Goal: Task Accomplishment & Management: Check status

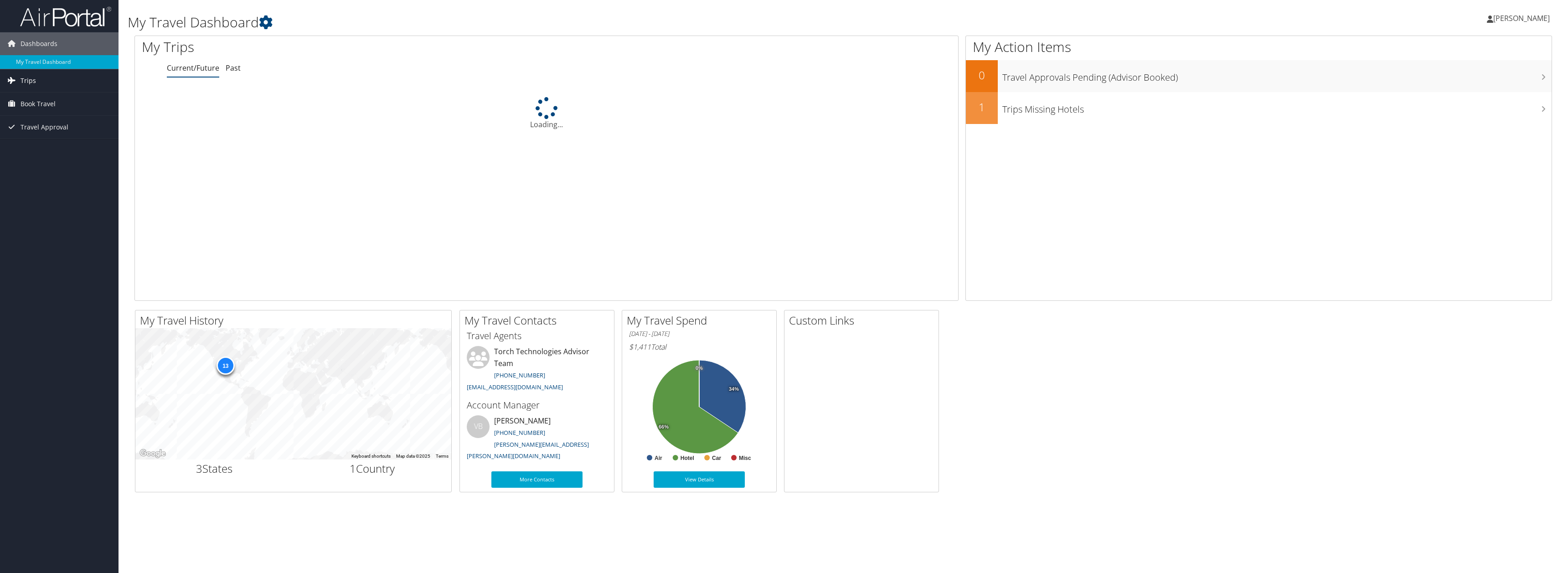
click at [37, 85] on link "Trips" at bounding box center [59, 80] width 119 height 23
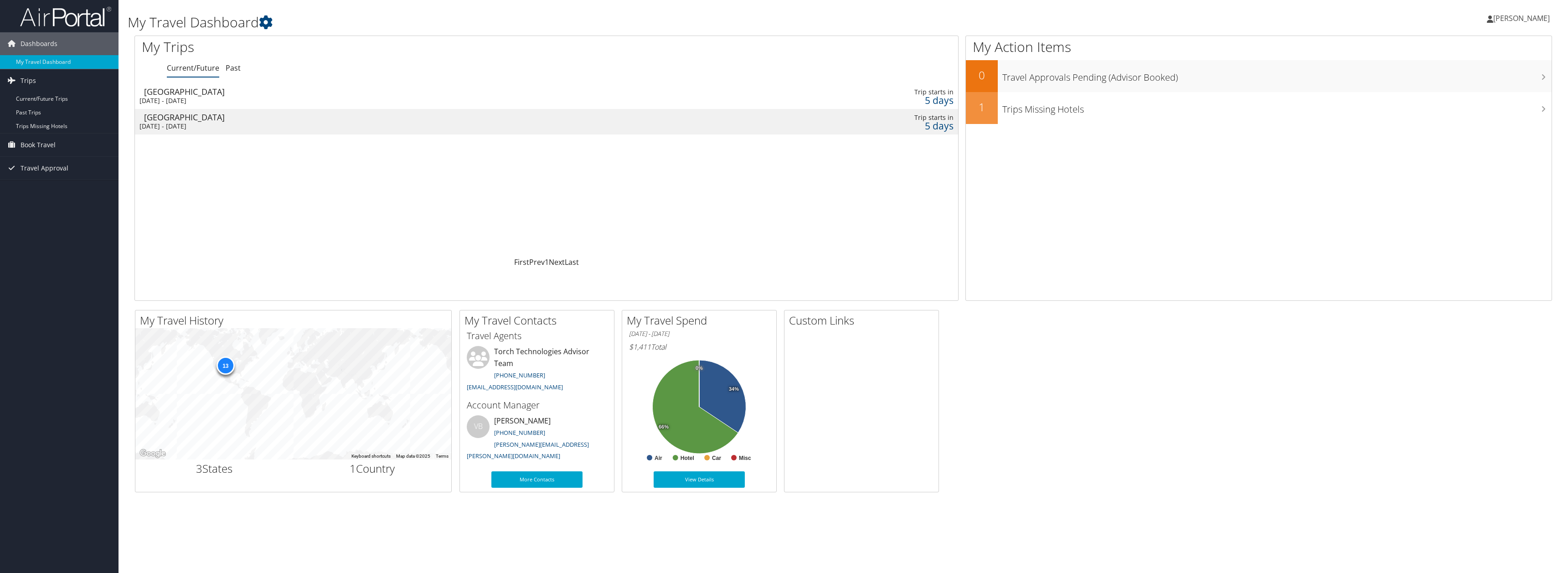
click at [212, 103] on div "Mon 8 Sep 2025 - Fri 12 Sep 2025" at bounding box center [384, 101] width 488 height 8
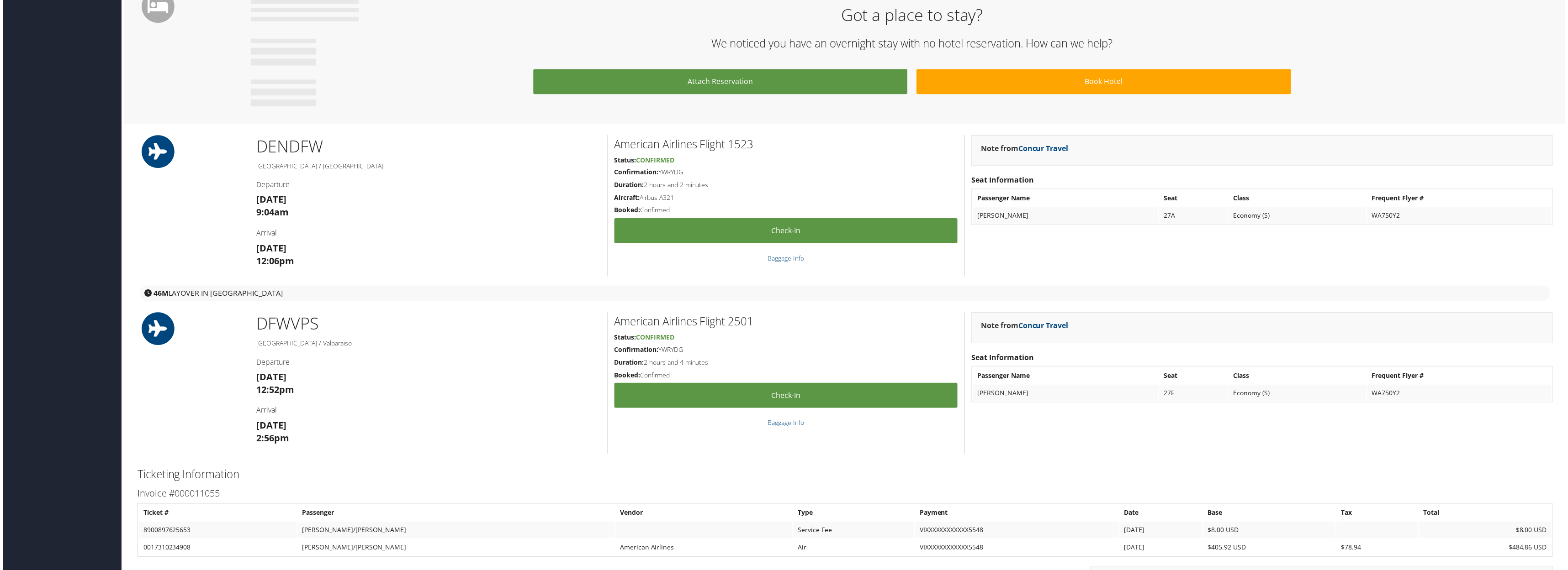
scroll to position [685, 0]
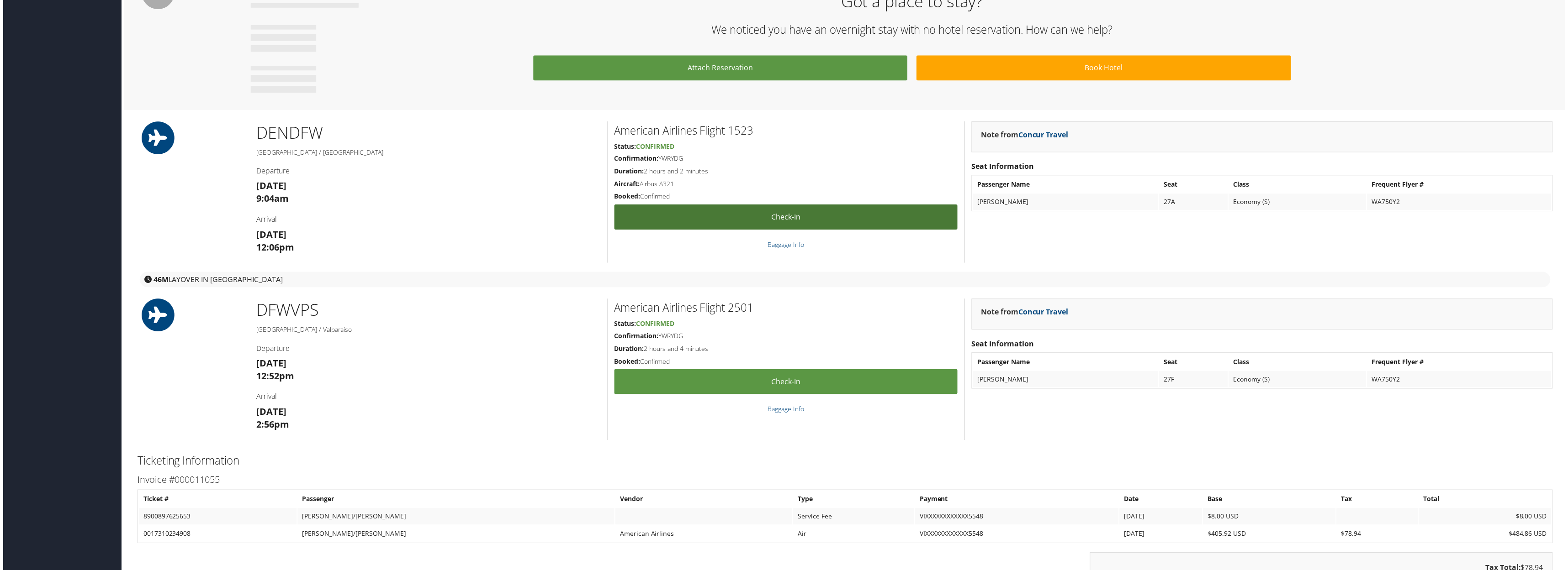
click at [773, 215] on link "Check-in" at bounding box center [785, 218] width 344 height 25
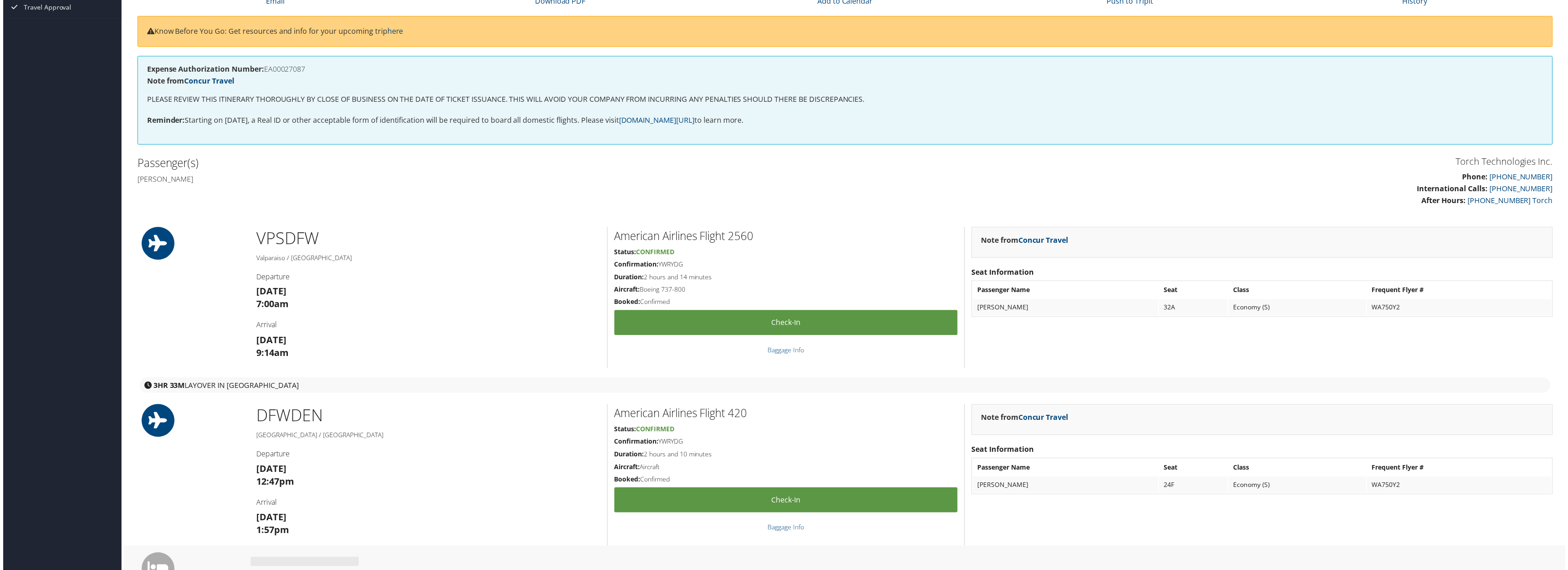
scroll to position [137, 0]
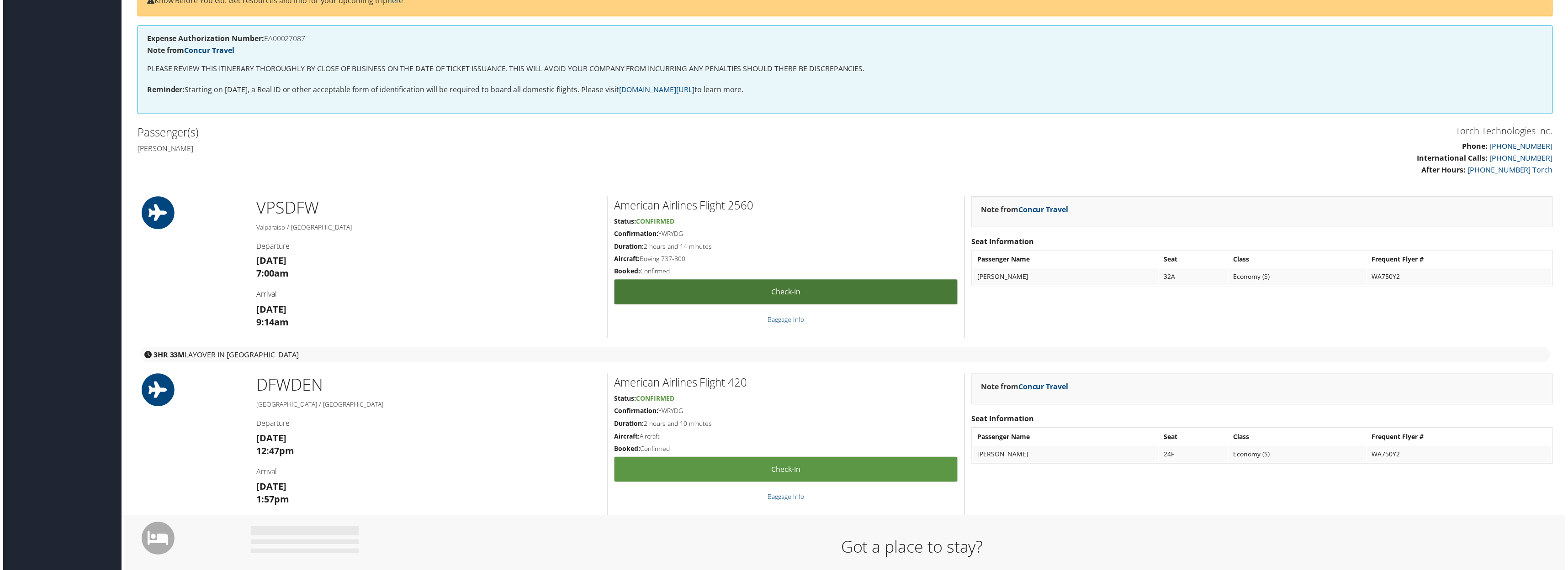
click at [768, 293] on link "Check-in" at bounding box center [785, 293] width 344 height 25
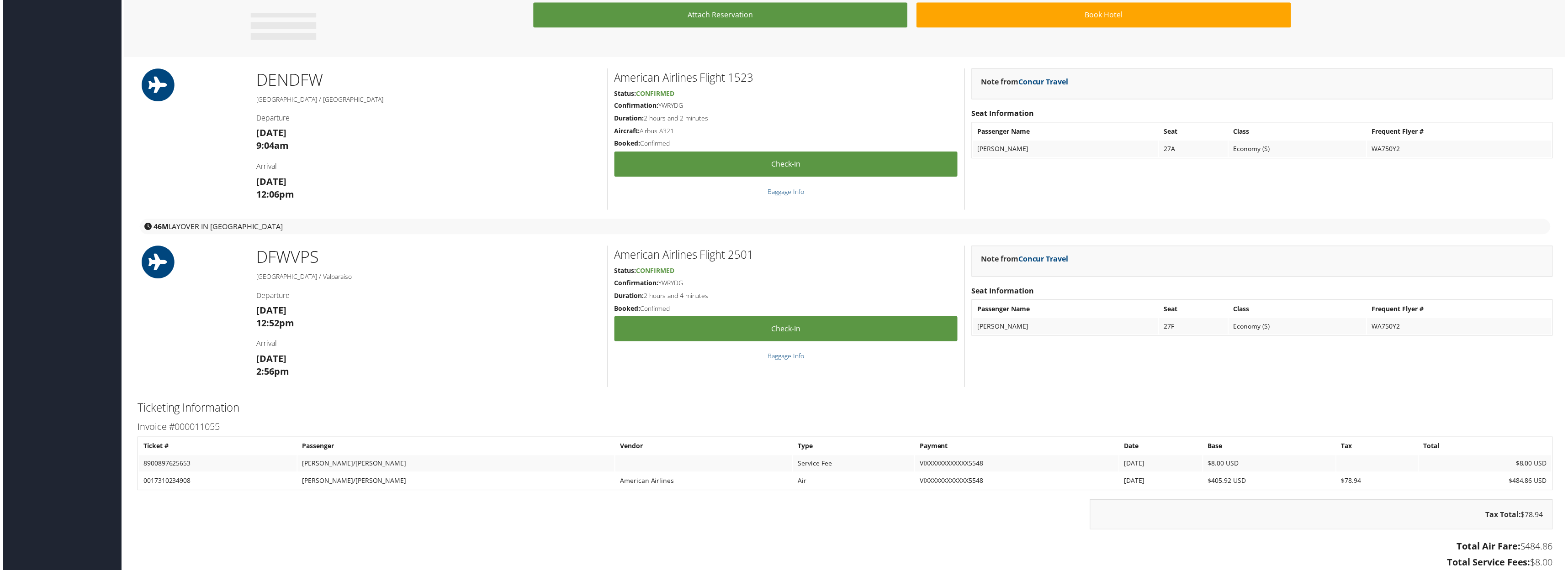
scroll to position [777, 0]
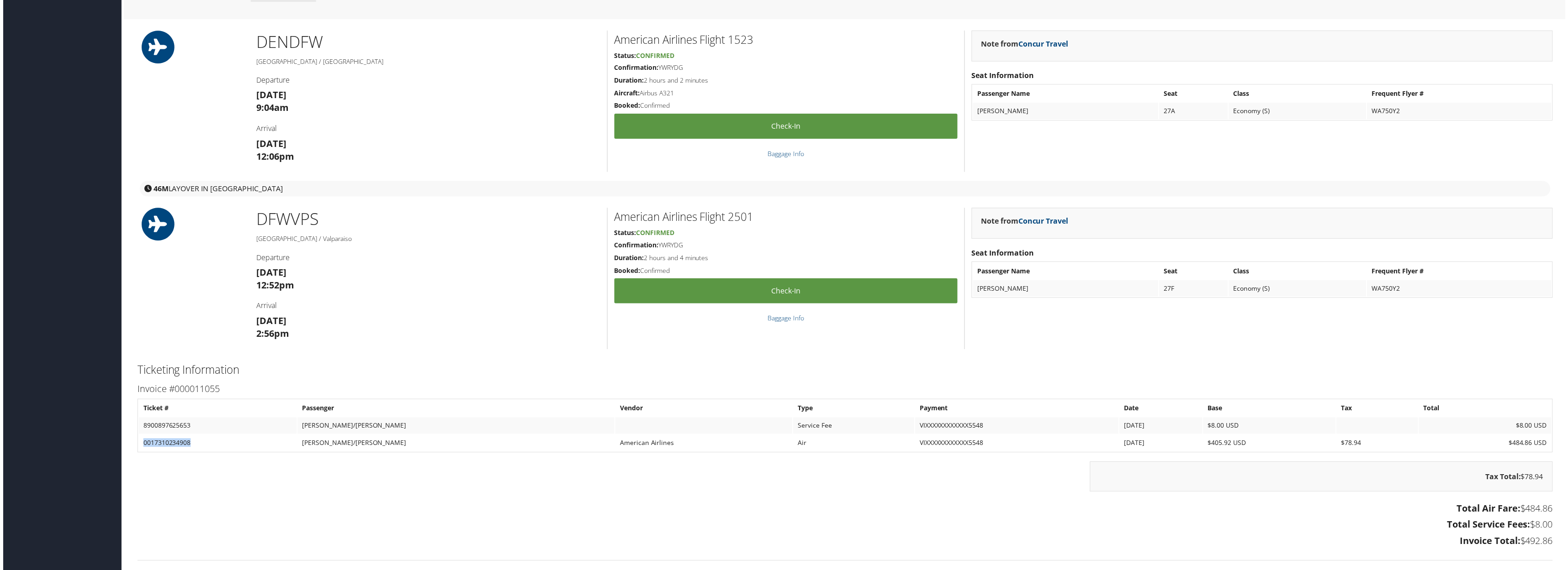
drag, startPoint x: 194, startPoint y: 444, endPoint x: 141, endPoint y: 448, distance: 53.2
click at [140, 447] on td "0017310234908" at bounding box center [215, 444] width 159 height 16
copy td "0017310234908"
